Goal: Communication & Community: Ask a question

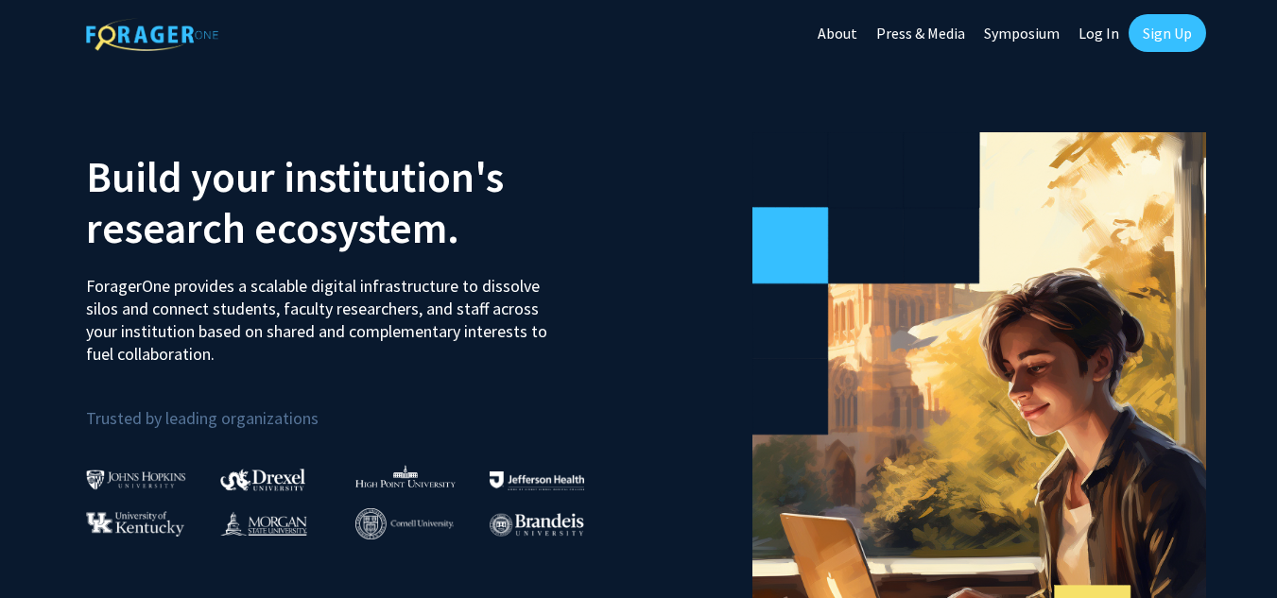
click at [1178, 28] on link "Sign Up" at bounding box center [1168, 33] width 78 height 38
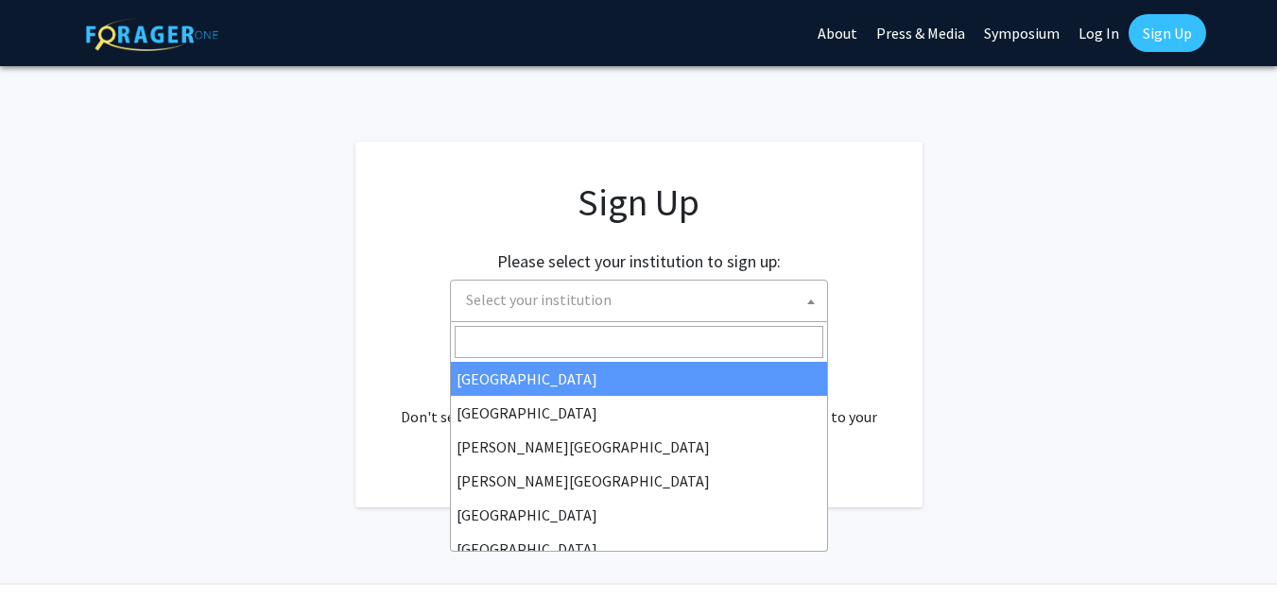
click at [546, 283] on span "Select your institution" at bounding box center [643, 300] width 369 height 39
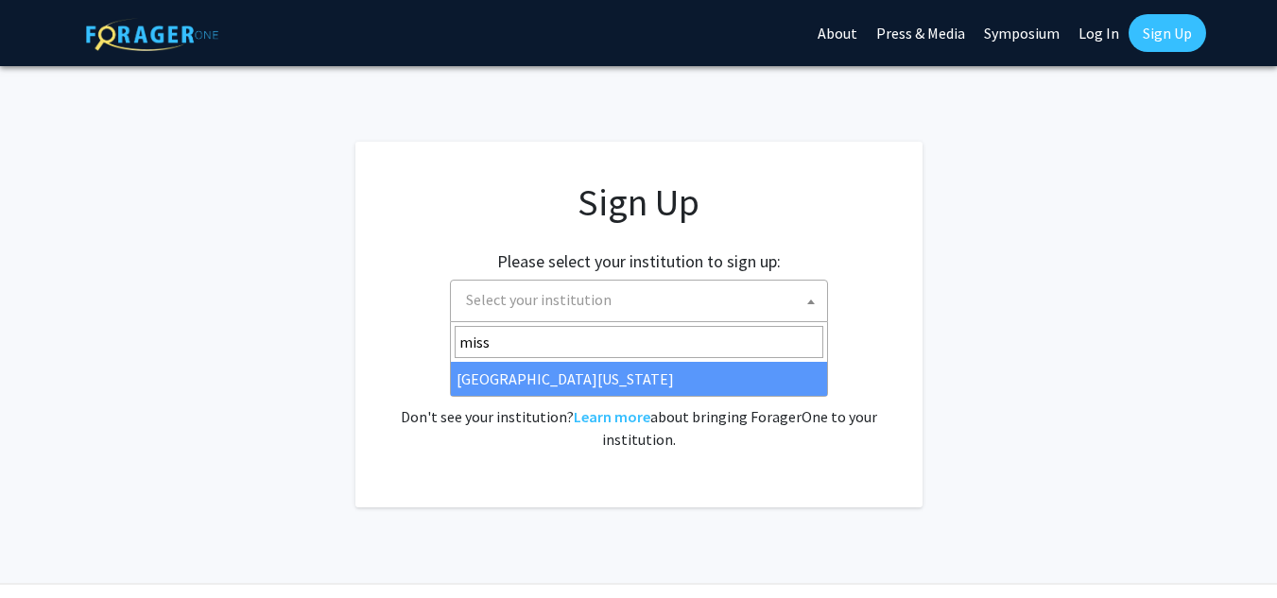
type input "miss"
select select "33"
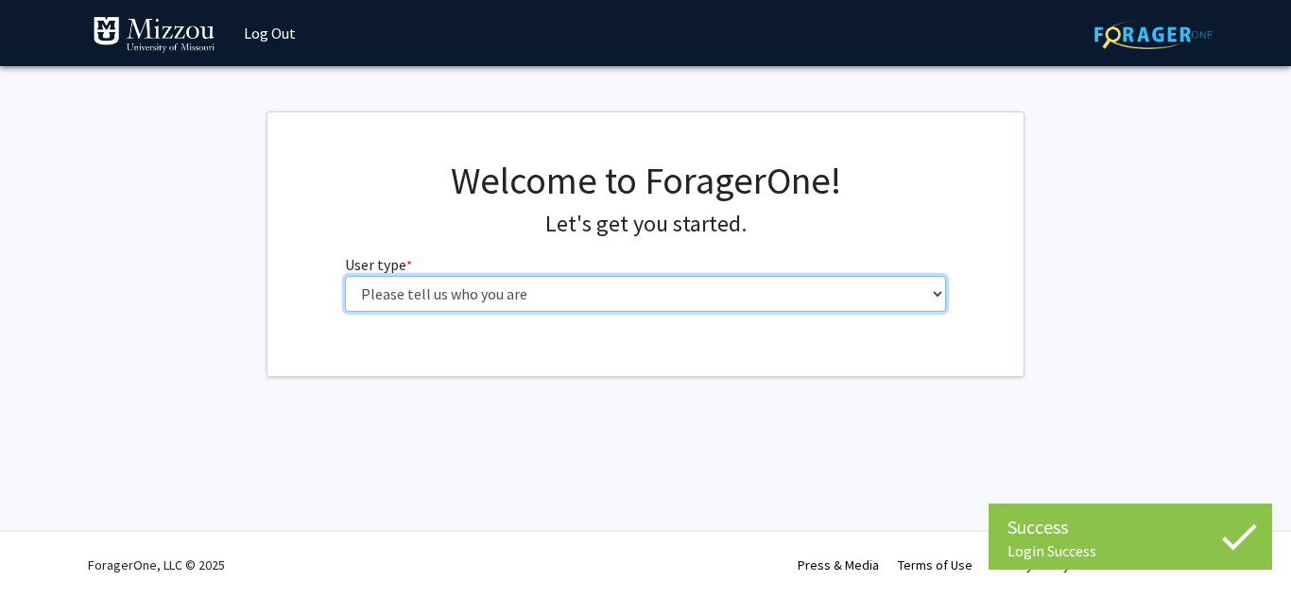
click at [775, 291] on select "Please tell us who you are Undergraduate Student Master's Student Doctoral Cand…" at bounding box center [646, 294] width 602 height 36
select select "1: undergrad"
click at [345, 276] on select "Please tell us who you are Undergraduate Student Master's Student Doctoral Cand…" at bounding box center [646, 294] width 602 height 36
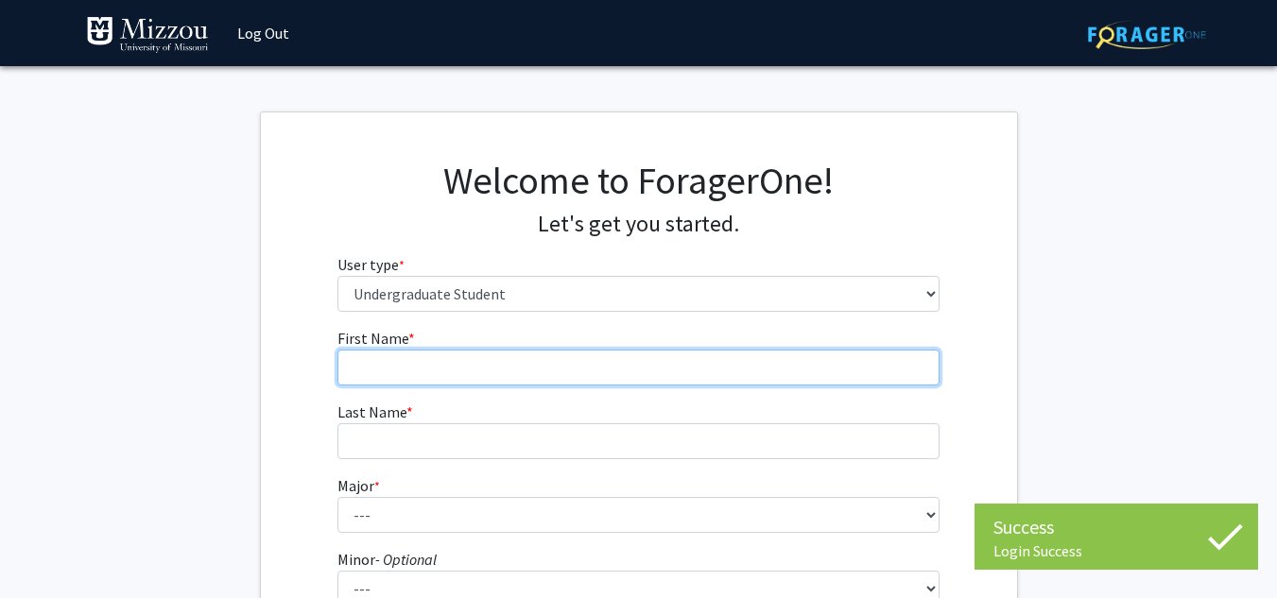
click at [644, 371] on input "First Name * required" at bounding box center [639, 368] width 602 height 36
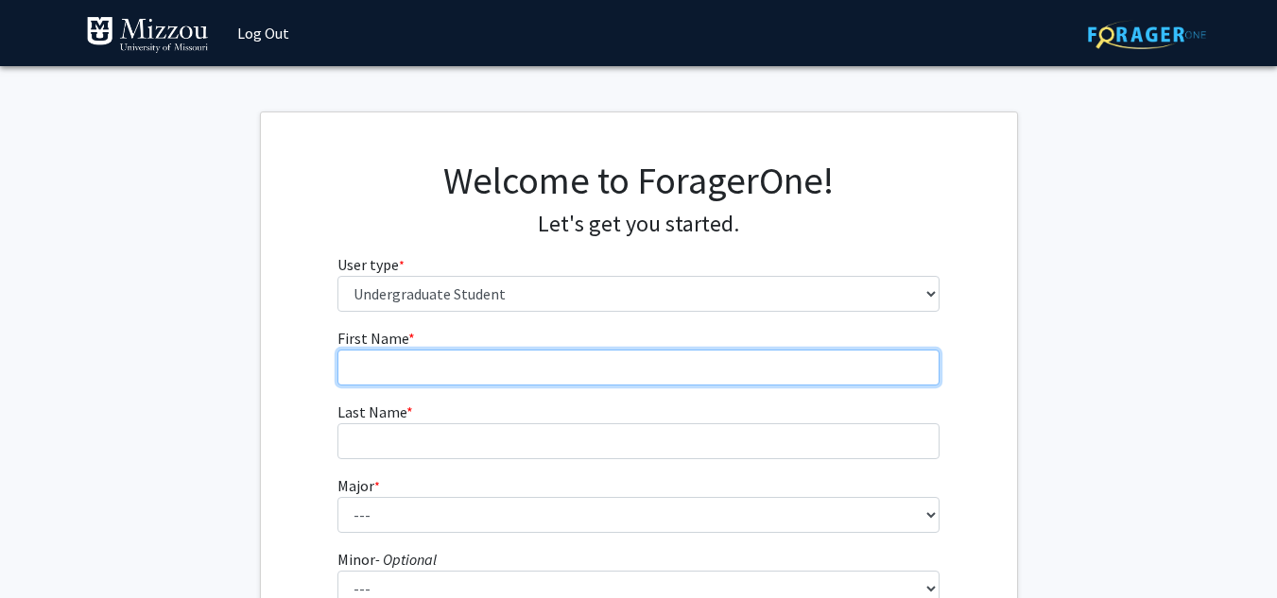
type input "Houston"
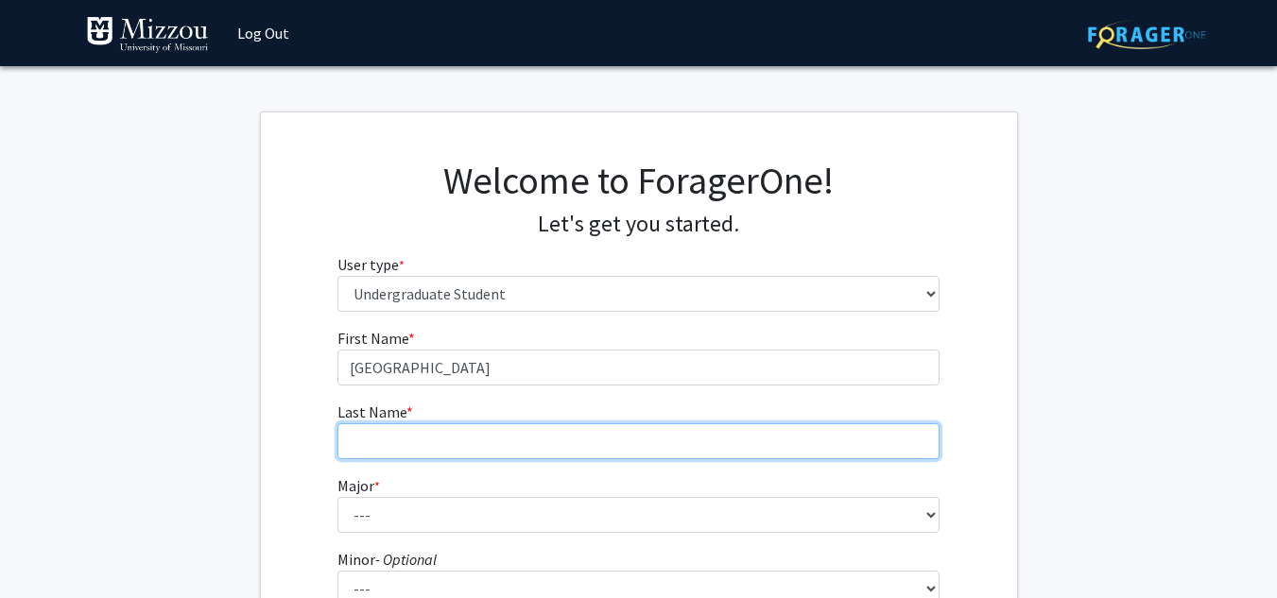
type input "Davis"
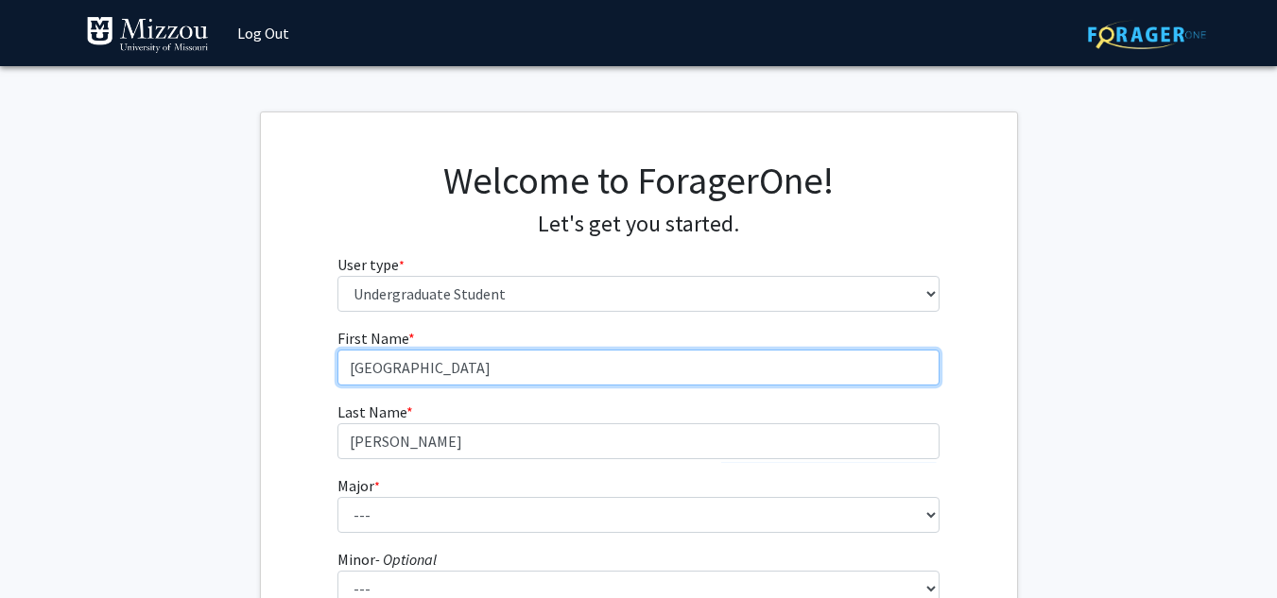
scroll to position [169, 0]
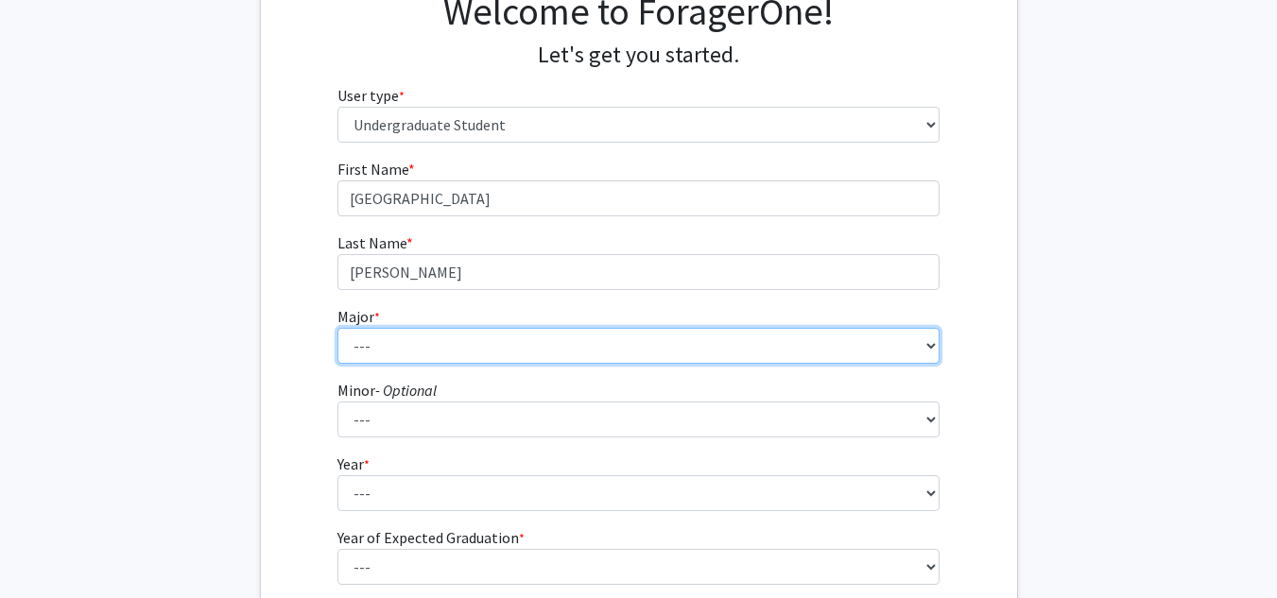
click at [580, 350] on select "--- Agribusiness Management Agricultural Education Agricultural Education: Comm…" at bounding box center [639, 346] width 602 height 36
select select "135: 2628"
click at [338, 328] on select "--- Agribusiness Management Agricultural Education Agricultural Education: Comm…" at bounding box center [639, 346] width 602 height 36
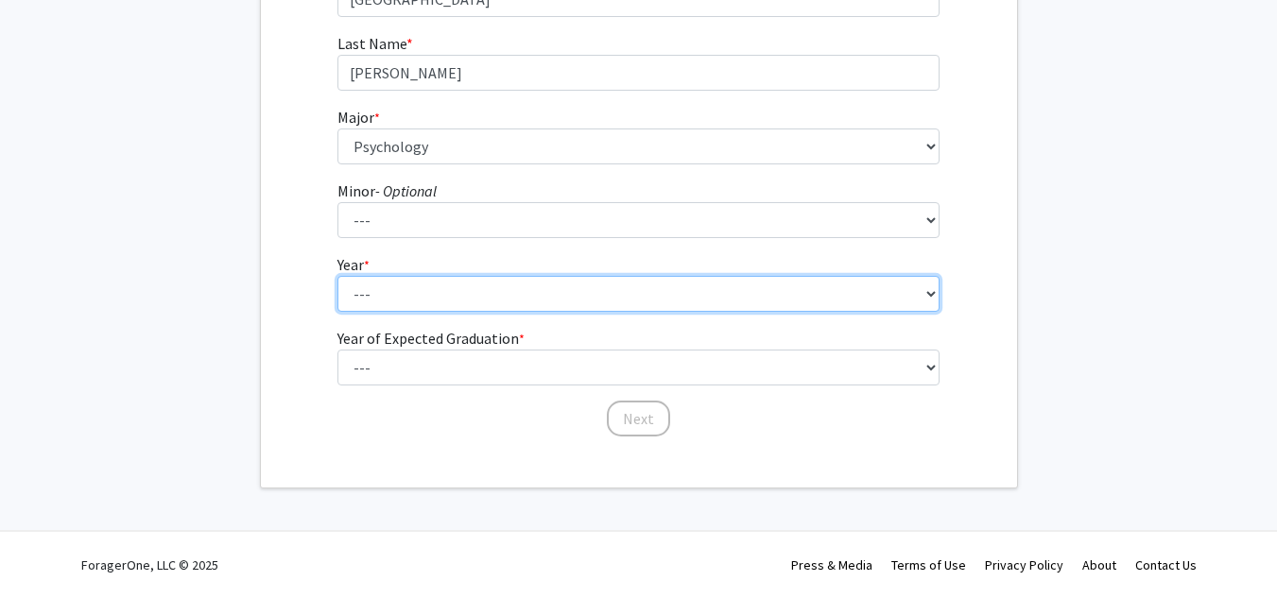
click at [487, 286] on select "--- First-year Sophomore Junior Senior Postbaccalaureate Certificate" at bounding box center [639, 294] width 602 height 36
select select "3: junior"
click at [338, 276] on select "--- First-year Sophomore Junior Senior Postbaccalaureate Certificate" at bounding box center [639, 294] width 602 height 36
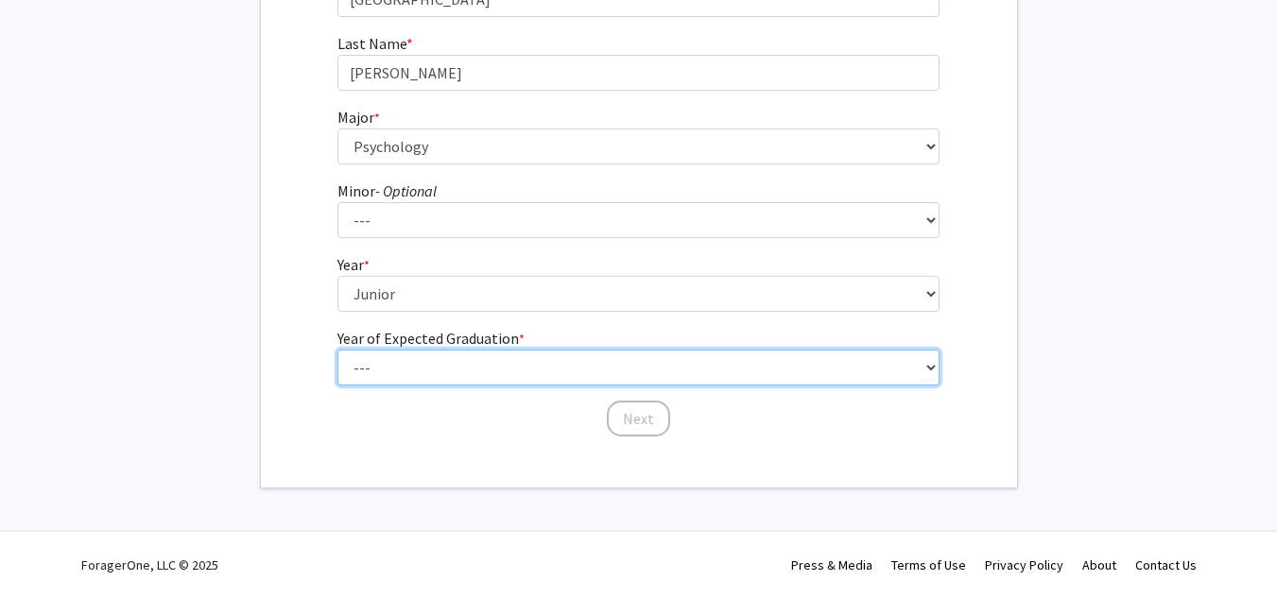
click at [512, 358] on select "--- 2025 2026 2027 2028 2029 2030 2031 2032 2033 2034" at bounding box center [639, 368] width 602 height 36
select select "3: 2027"
click at [338, 350] on select "--- 2025 2026 2027 2028 2029 2030 2031 2032 2033 2034" at bounding box center [639, 368] width 602 height 36
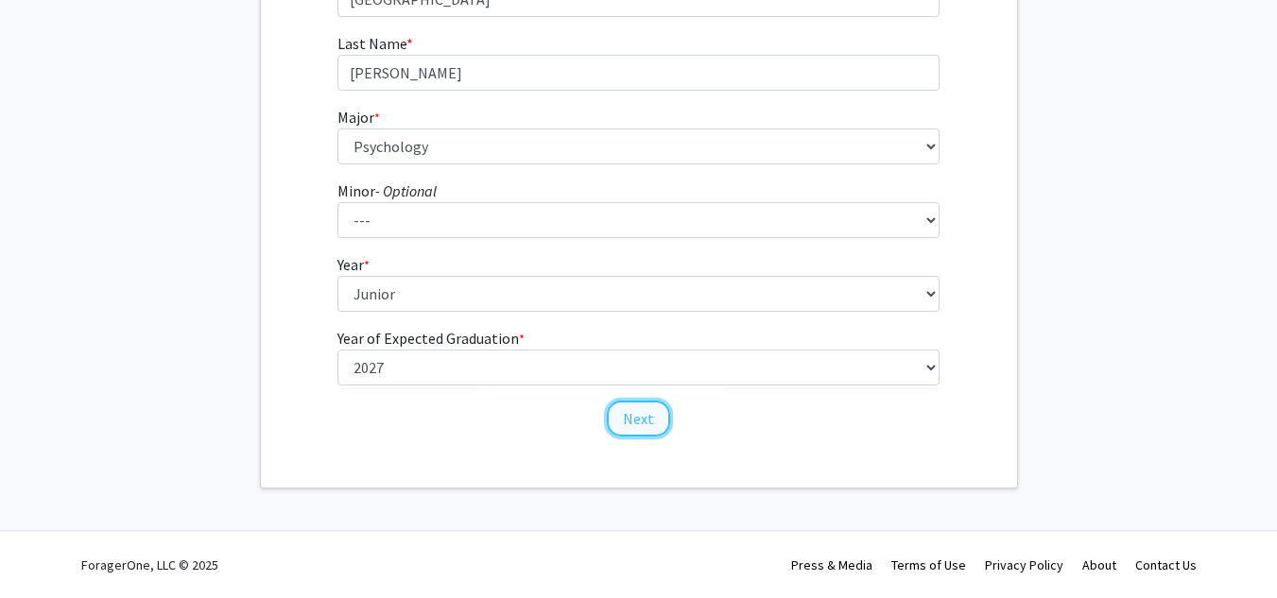
click at [638, 427] on button "Next" at bounding box center [638, 419] width 63 height 36
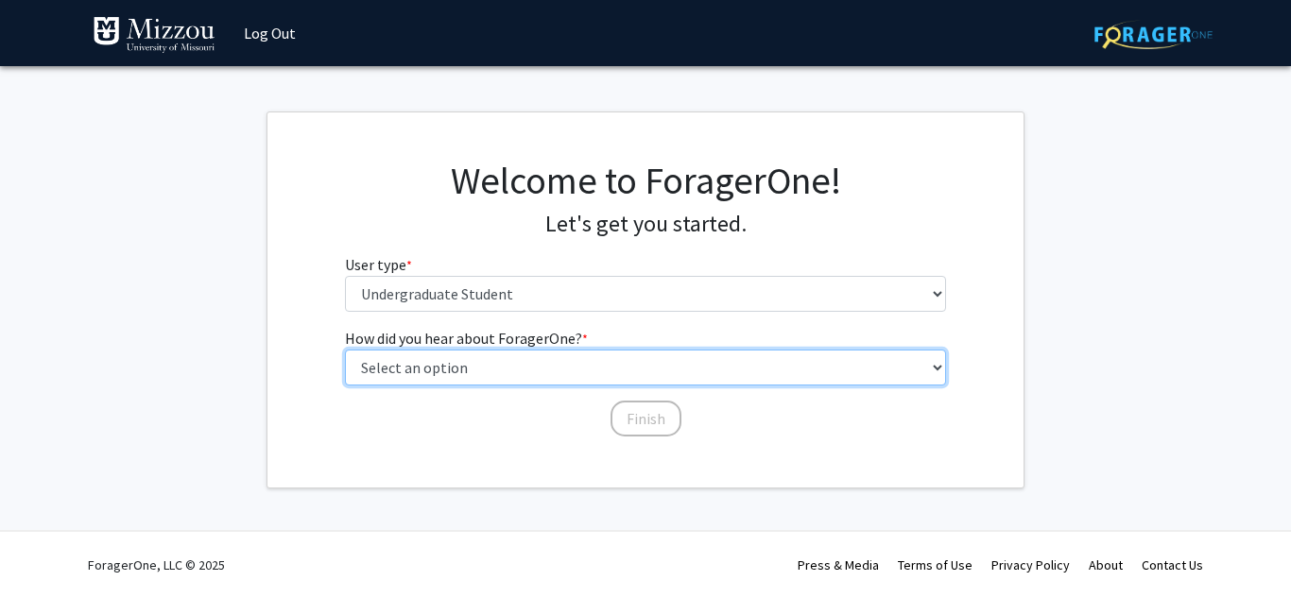
click at [494, 375] on select "Select an option Peer/student recommendation Faculty/staff recommendation Unive…" at bounding box center [646, 368] width 602 height 36
select select "2: faculty_recommendation"
click at [345, 350] on select "Select an option Peer/student recommendation Faculty/staff recommendation Unive…" at bounding box center [646, 368] width 602 height 36
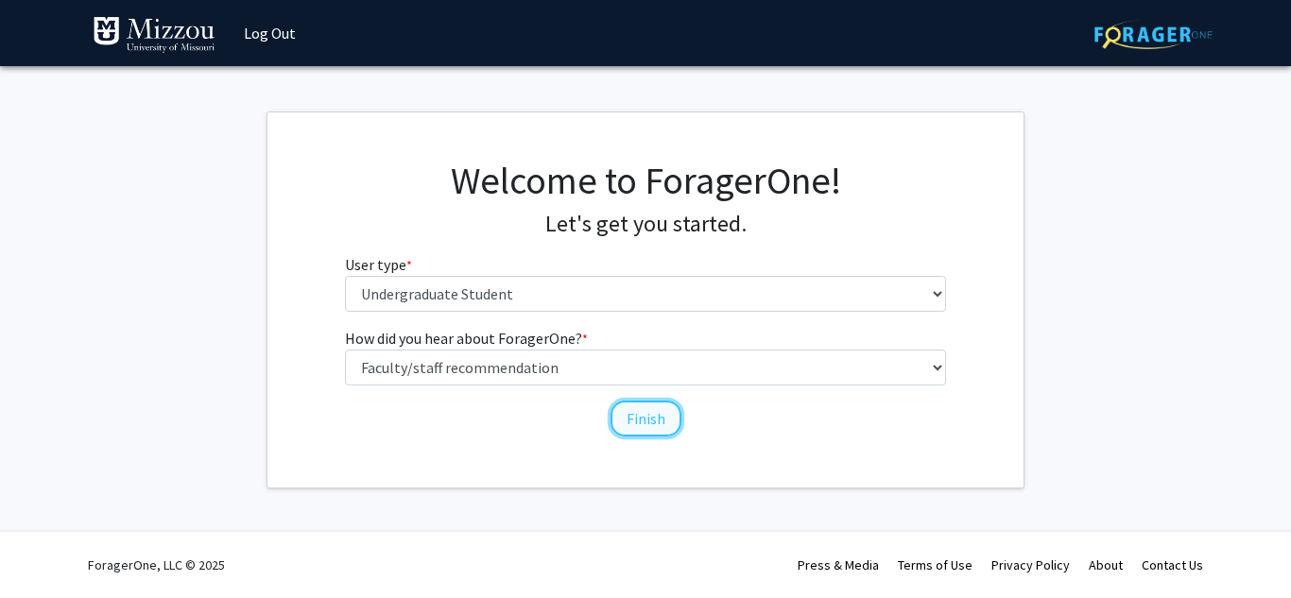
click at [636, 424] on button "Finish" at bounding box center [646, 419] width 71 height 36
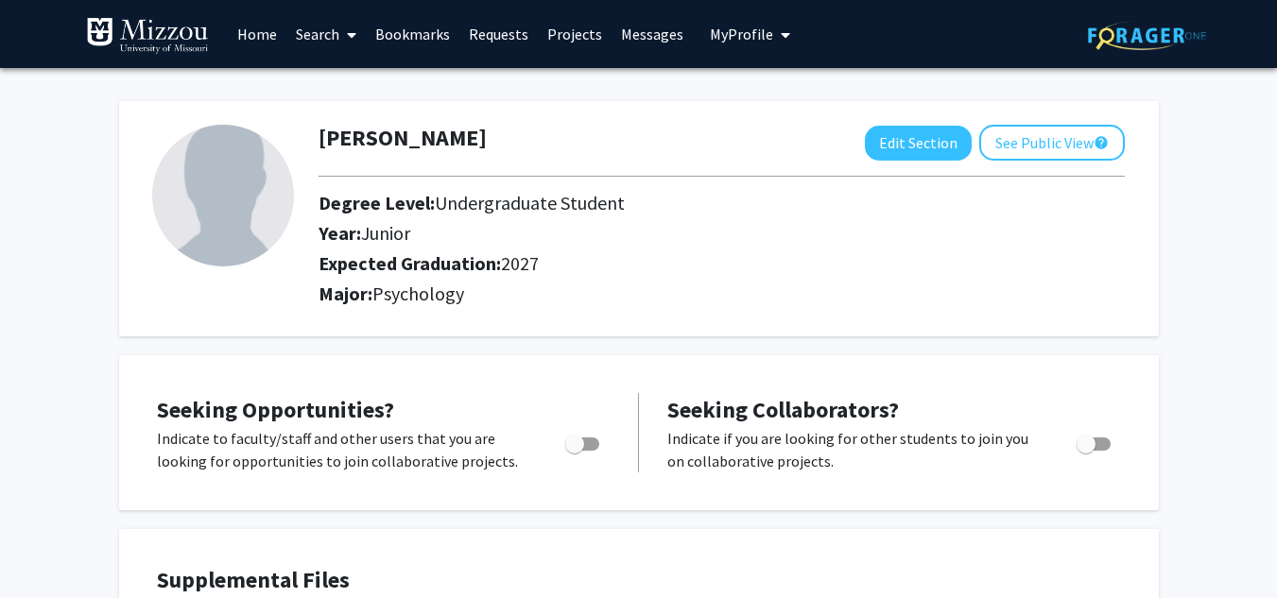
click at [319, 33] on link "Search" at bounding box center [325, 34] width 79 height 66
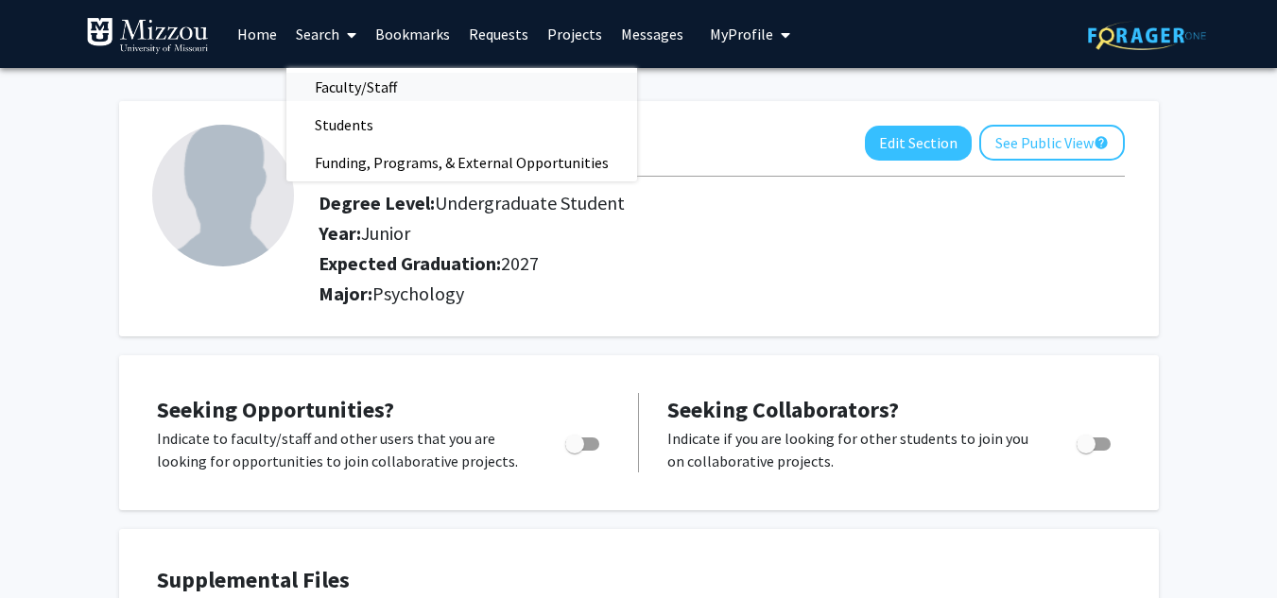
click at [350, 92] on span "Faculty/Staff" at bounding box center [355, 87] width 139 height 38
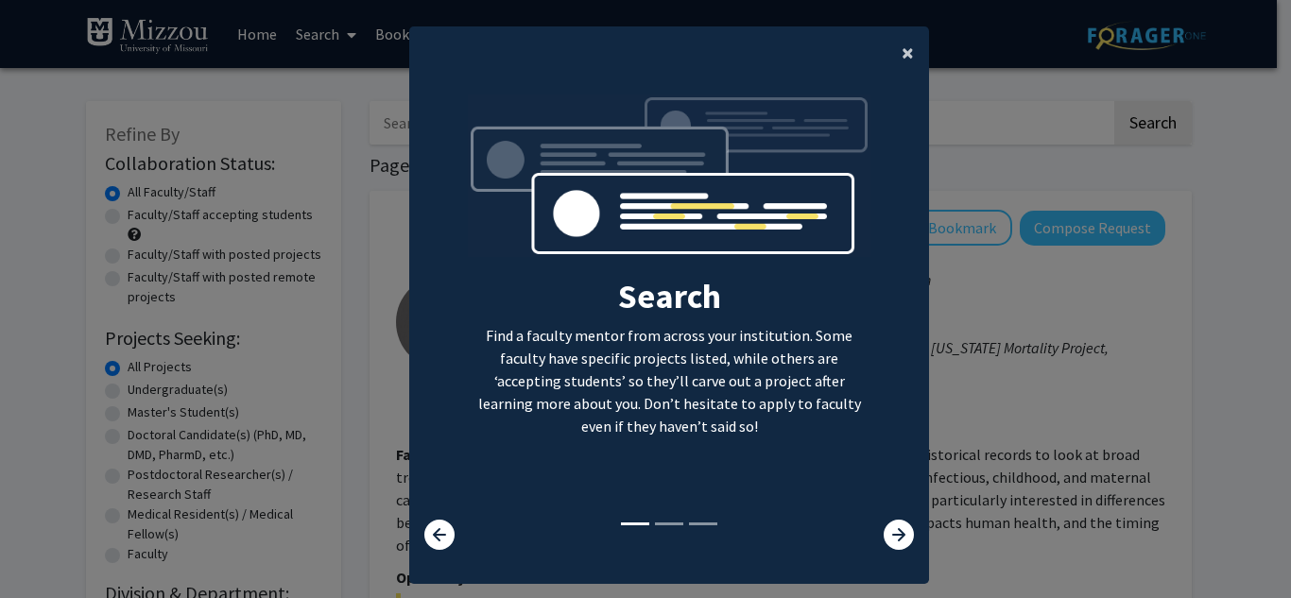
click at [906, 55] on span "×" at bounding box center [908, 52] width 12 height 29
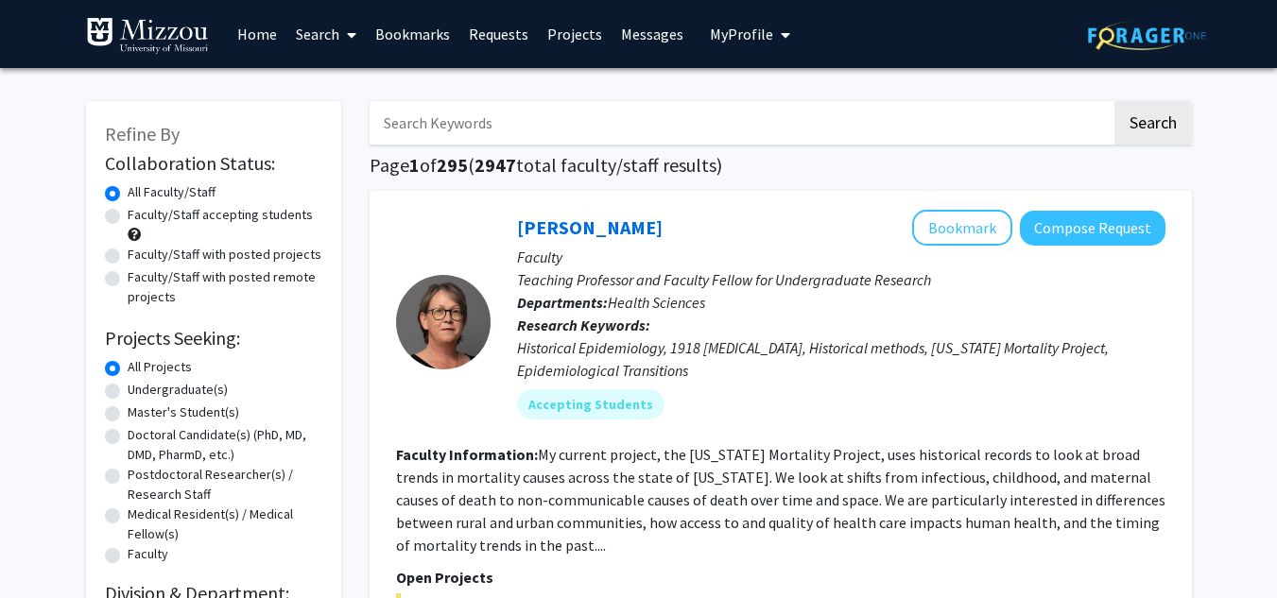
click at [715, 113] on input "Search Keywords" at bounding box center [741, 122] width 742 height 43
click at [1115, 101] on button "Search" at bounding box center [1154, 122] width 78 height 43
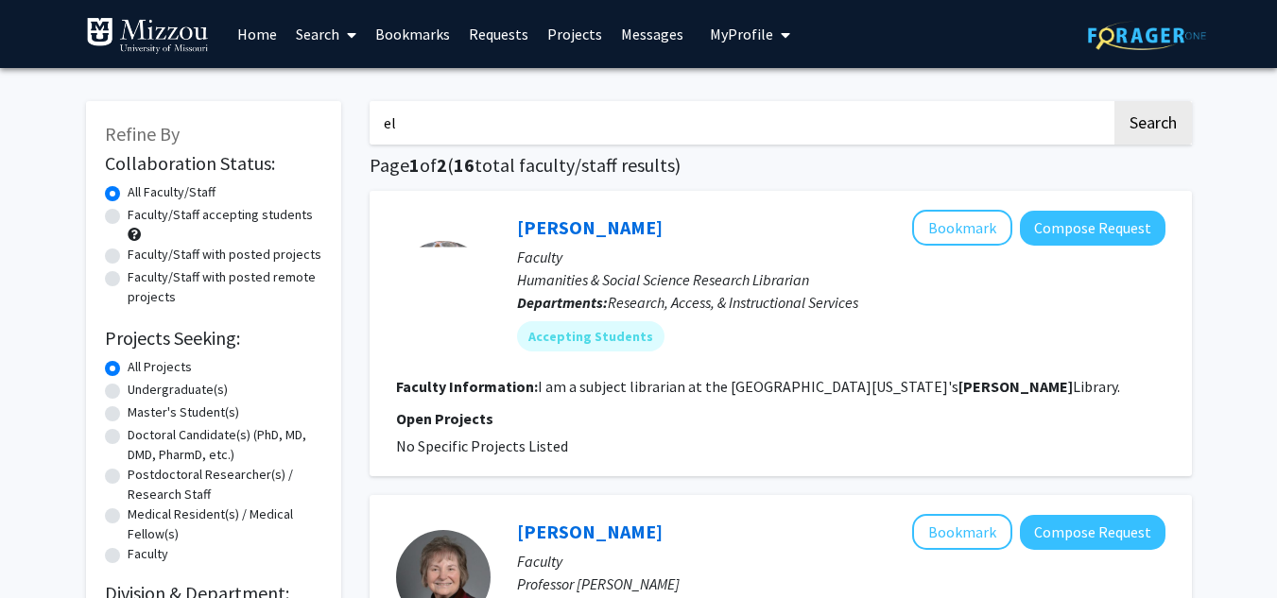
type input "e"
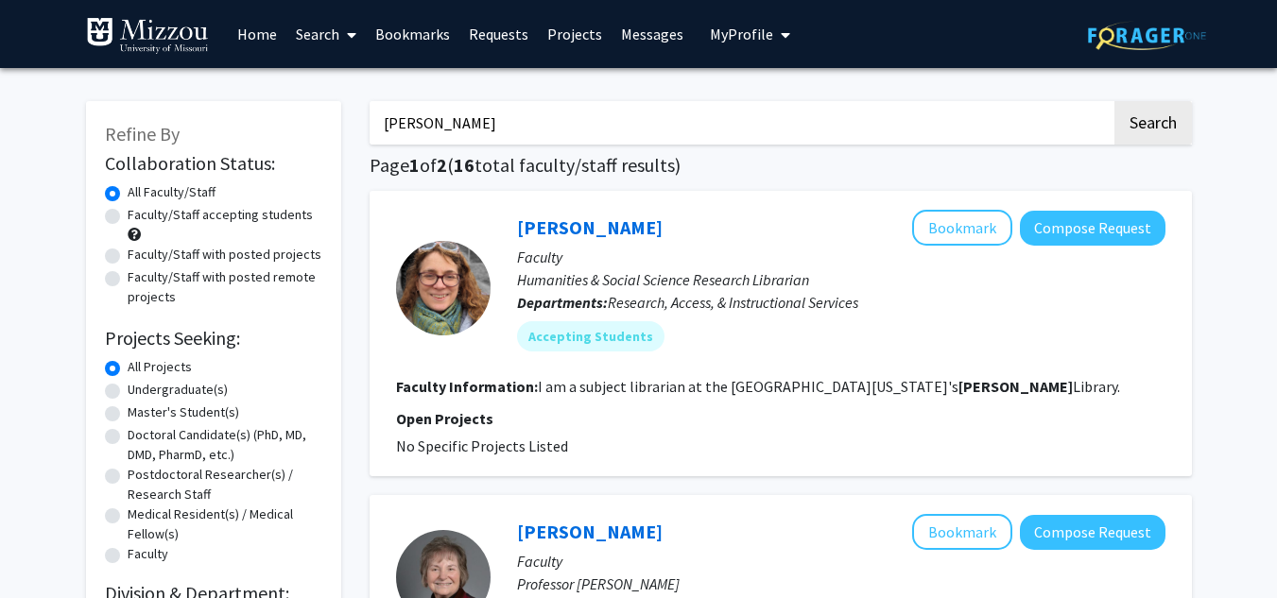
type input "Ellis-Kalton's"
click at [1115, 101] on button "Search" at bounding box center [1154, 122] width 78 height 43
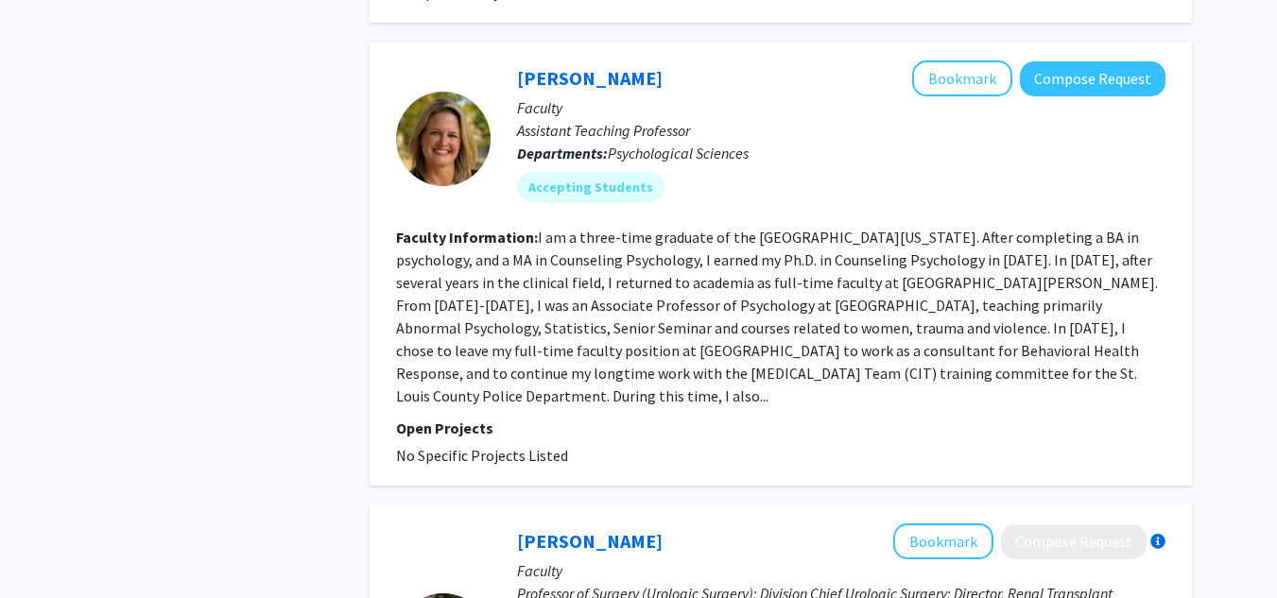
scroll to position [1468, 0]
click at [1073, 62] on button "Compose Request" at bounding box center [1093, 79] width 146 height 35
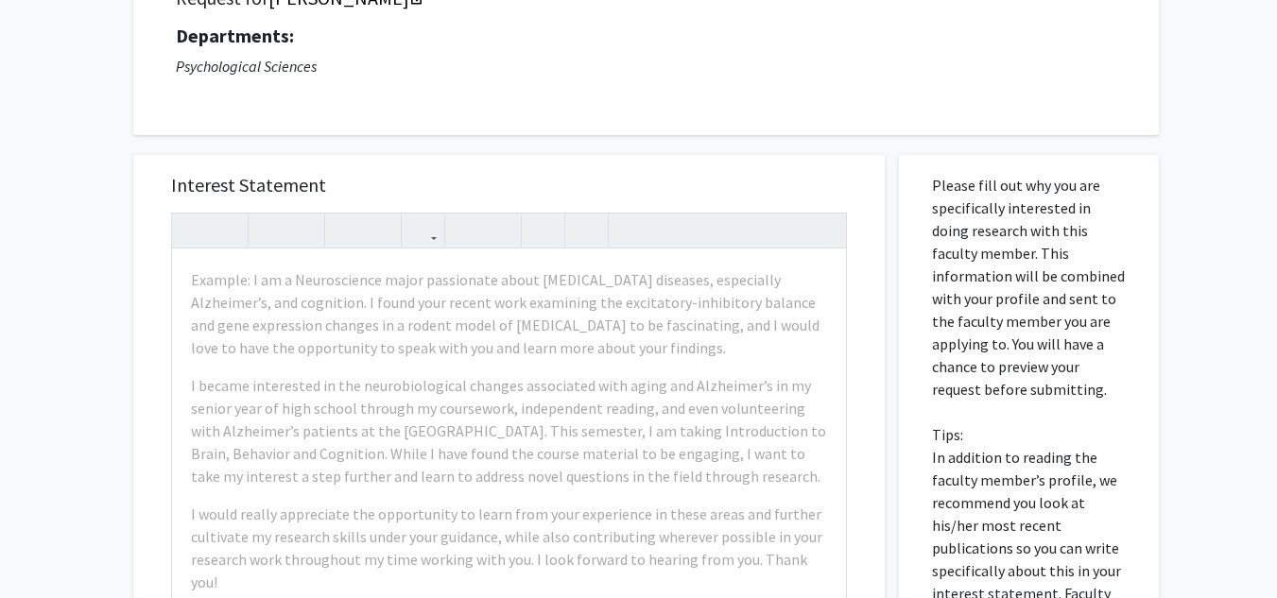
scroll to position [180, 0]
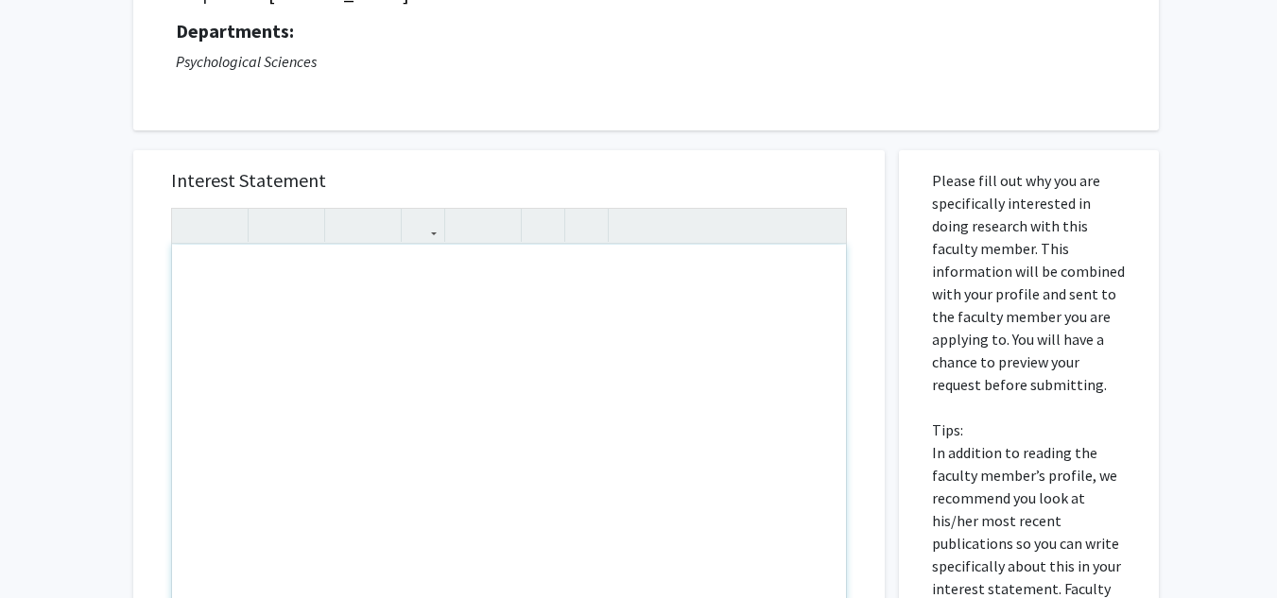
click at [401, 293] on div "Note to users with screen readers: Please press Alt+0 or Option+0 to deactivate…" at bounding box center [509, 461] width 674 height 433
type textarea "Psych 3020 first 5 points!"
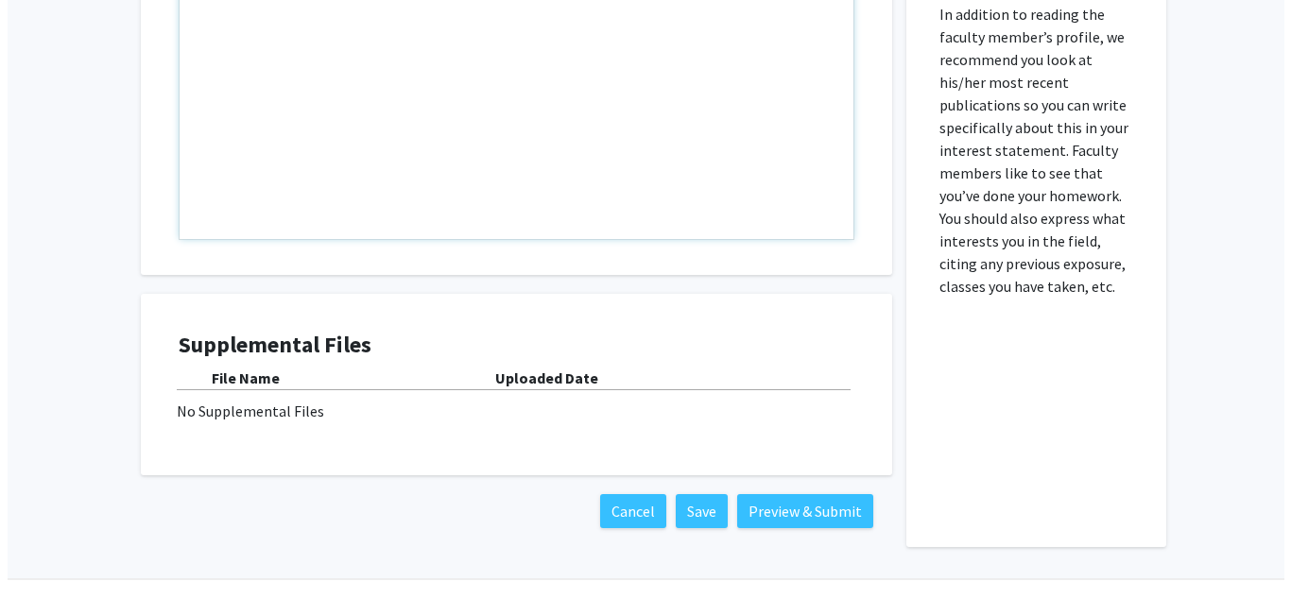
scroll to position [667, 0]
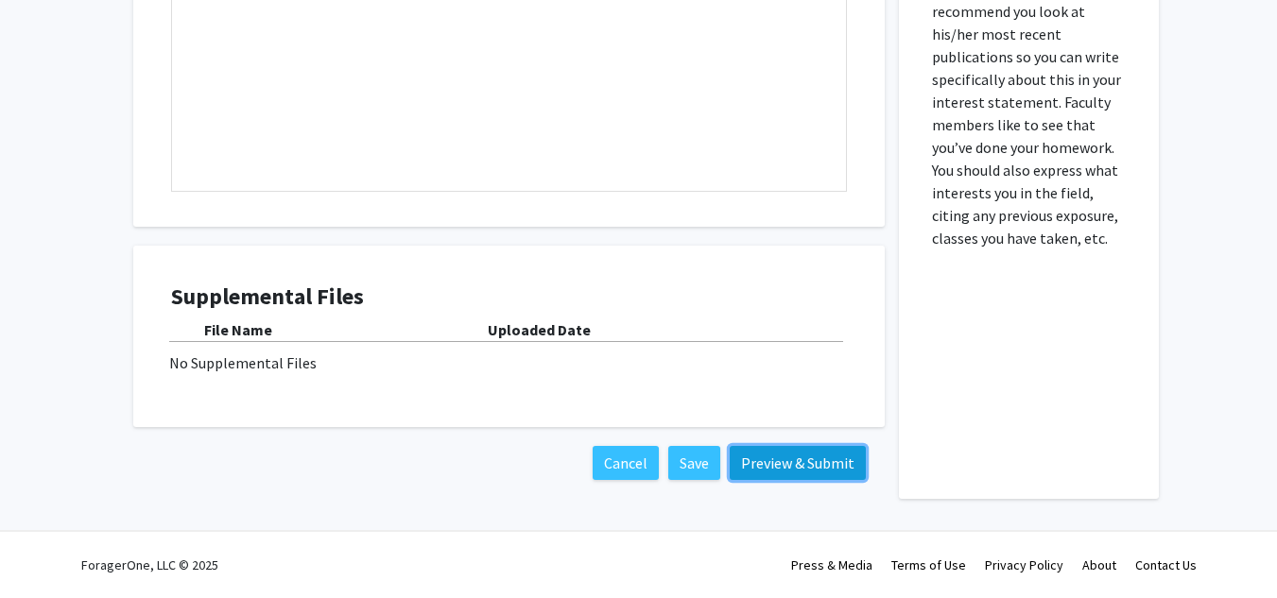
click at [817, 468] on button "Preview & Submit" at bounding box center [798, 463] width 136 height 34
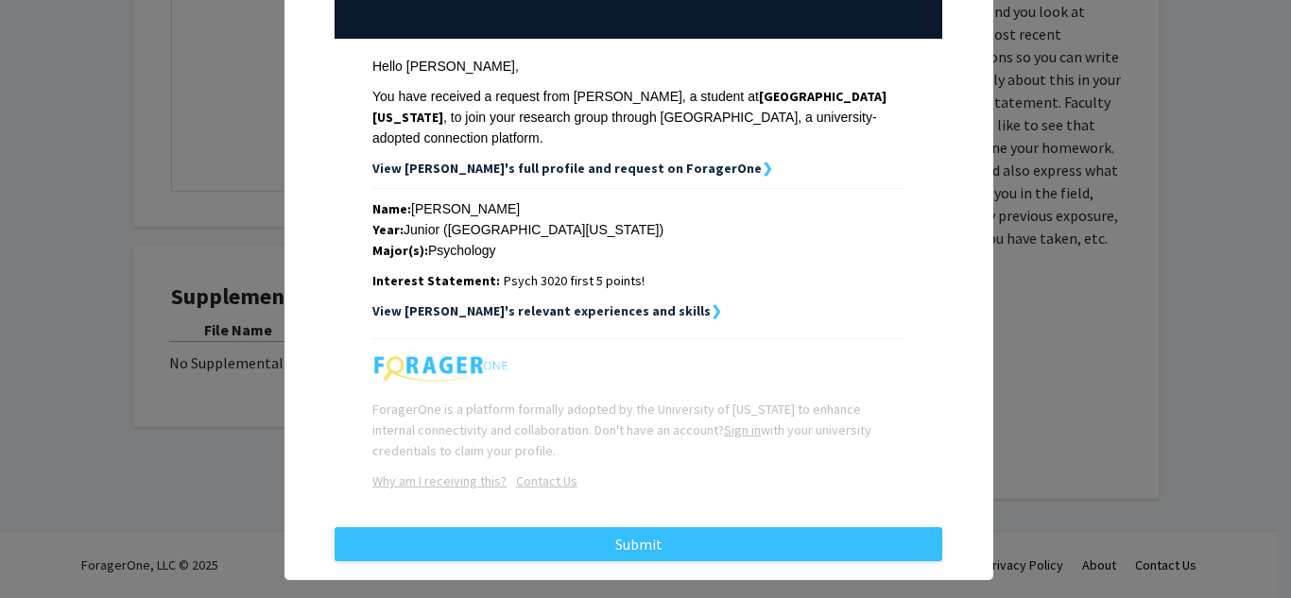
scroll to position [253, 0]
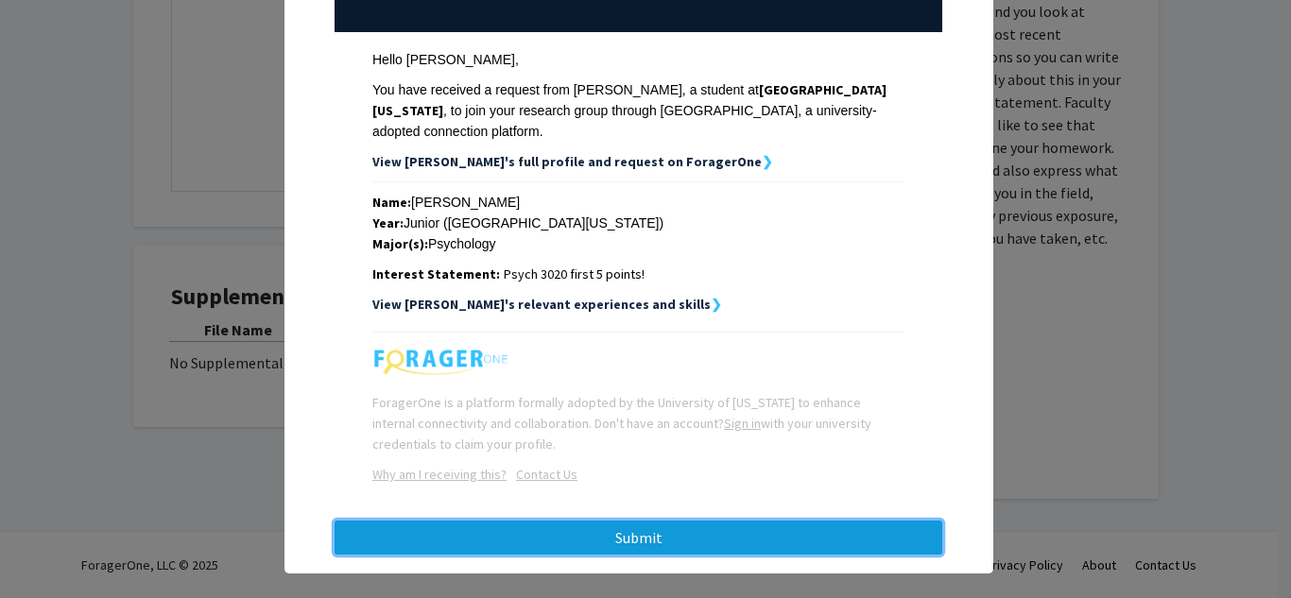
click at [684, 521] on button "Submit" at bounding box center [639, 538] width 608 height 34
